Goal: Information Seeking & Learning: Learn about a topic

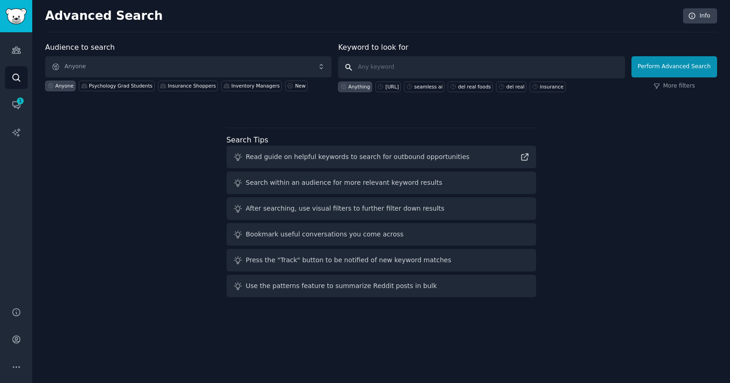
click at [401, 70] on input "text" at bounding box center [481, 67] width 286 height 22
type input "[PERSON_NAME]"
click button "Perform Advanced Search" at bounding box center [674, 66] width 86 height 21
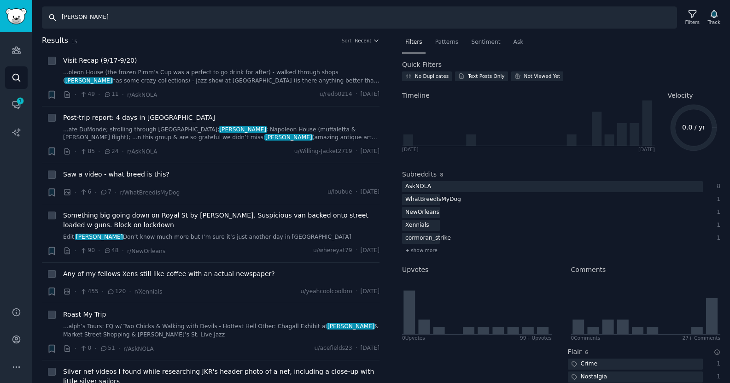
click at [92, 22] on input "[PERSON_NAME]" at bounding box center [359, 17] width 635 height 22
click at [92, 21] on input "[PERSON_NAME]" at bounding box center [359, 17] width 635 height 22
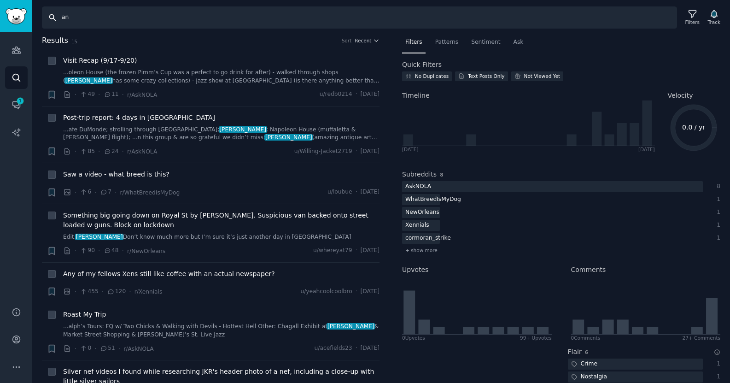
type input "an"
